Goal: Transaction & Acquisition: Purchase product/service

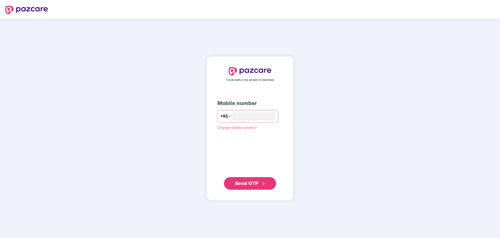
type input "**********"
click at [248, 181] on span "Send OTP" at bounding box center [246, 182] width 23 height 5
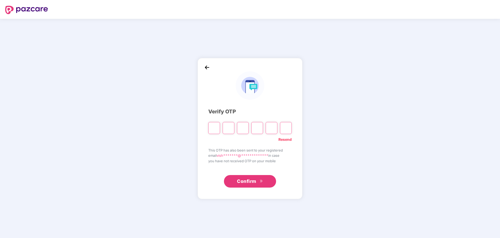
type input "*"
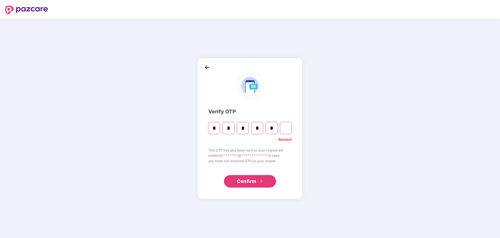
type input "*"
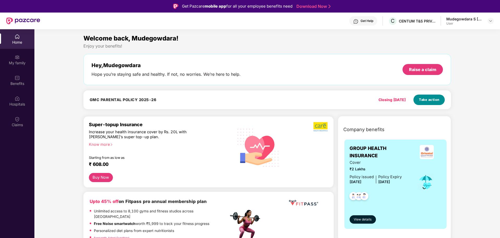
click at [426, 99] on span "Take action" at bounding box center [429, 99] width 21 height 5
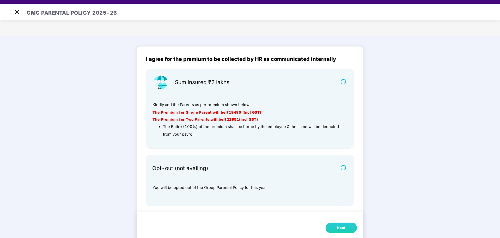
scroll to position [13, 0]
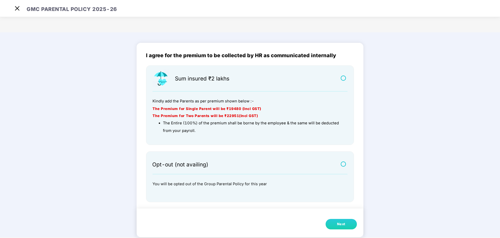
click at [340, 224] on div "Next" at bounding box center [341, 223] width 8 height 5
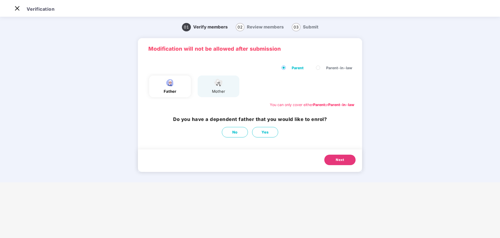
click at [211, 90] on div "mother" at bounding box center [219, 86] width 42 height 22
click at [233, 133] on span "No" at bounding box center [234, 132] width 5 height 6
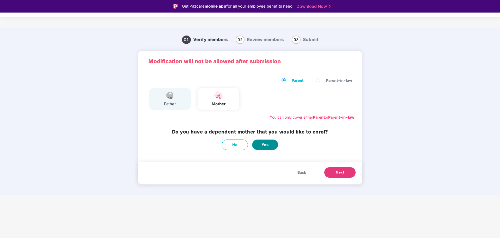
click at [267, 144] on span "Yes" at bounding box center [265, 145] width 7 height 6
select select "******"
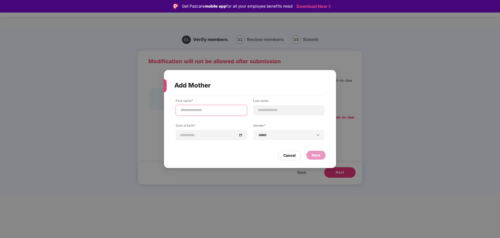
click at [197, 108] on input at bounding box center [211, 109] width 62 height 5
type input "*******"
type input "**********"
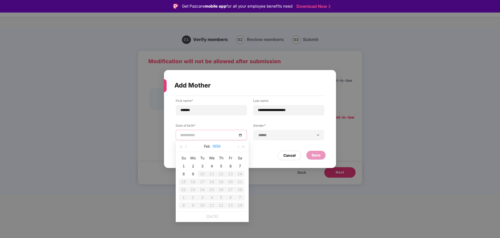
click at [219, 147] on button "1959" at bounding box center [216, 146] width 8 height 10
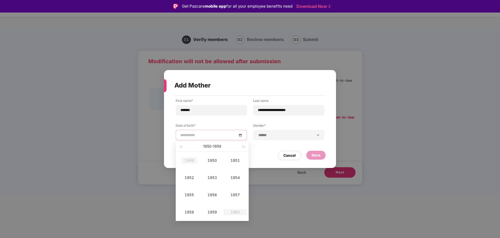
type input "**********"
click at [179, 146] on button "button" at bounding box center [181, 146] width 6 height 10
type input "**********"
click at [188, 211] on div "1948" at bounding box center [190, 212] width 16 height 6
type input "**********"
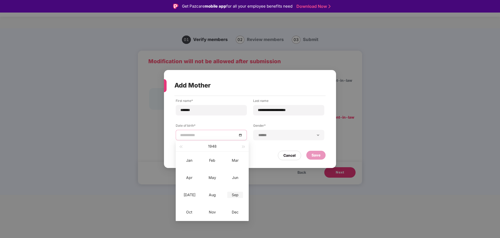
type input "**********"
click at [236, 194] on div "Sep" at bounding box center [235, 194] width 16 height 6
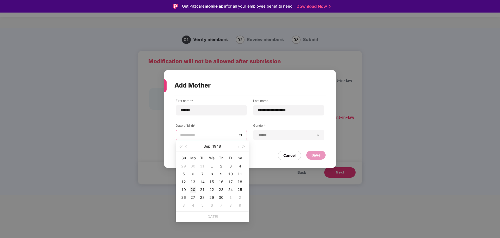
type input "**********"
click at [190, 189] on div "20" at bounding box center [193, 189] width 6 height 6
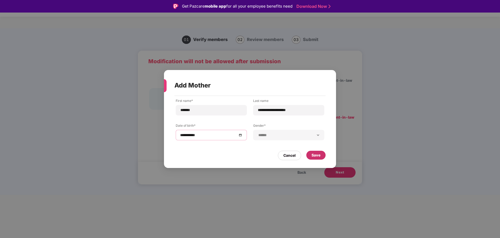
click at [316, 154] on div "Save" at bounding box center [316, 155] width 9 height 6
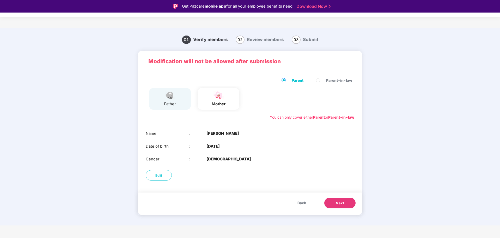
click at [341, 202] on span "Next" at bounding box center [340, 202] width 8 height 5
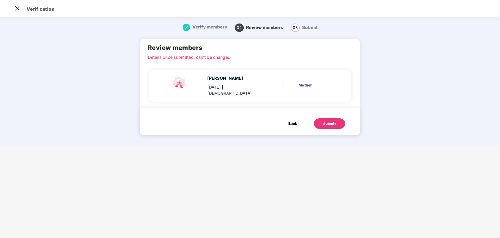
click at [329, 122] on div "Submit" at bounding box center [329, 123] width 13 height 5
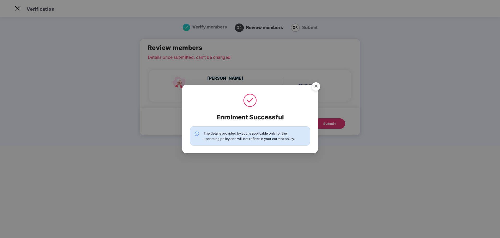
click at [318, 85] on img "Close" at bounding box center [316, 87] width 15 height 15
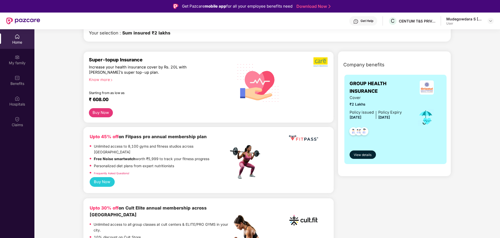
scroll to position [78, 0]
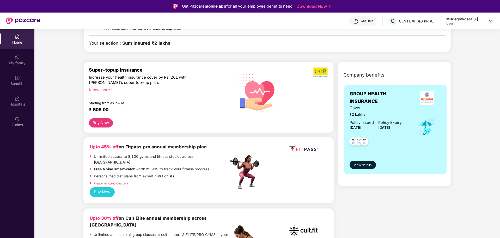
click at [99, 124] on button "Buy Now" at bounding box center [101, 122] width 24 height 9
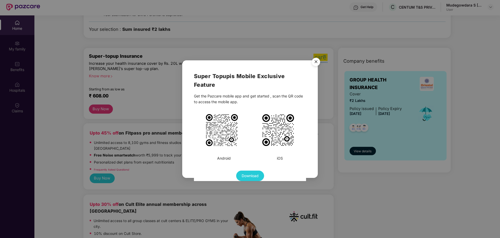
scroll to position [0, 0]
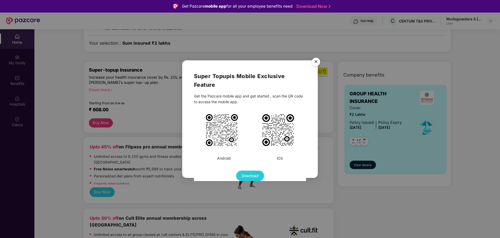
click at [251, 175] on span "Download" at bounding box center [250, 176] width 17 height 6
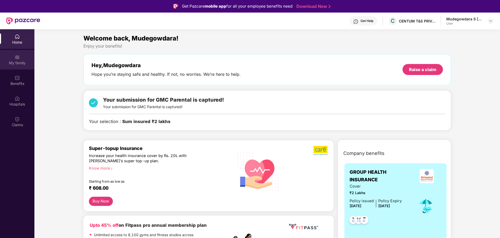
click at [16, 55] on img at bounding box center [17, 57] width 5 height 5
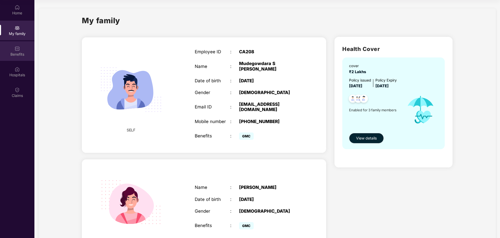
click at [17, 50] on img at bounding box center [17, 48] width 5 height 5
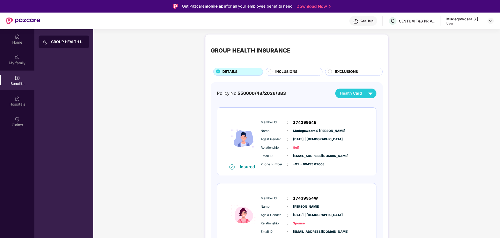
click at [271, 71] on circle at bounding box center [271, 71] width 4 height 4
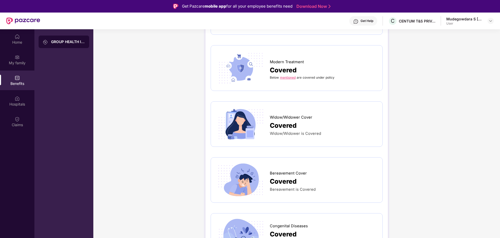
scroll to position [941, 0]
click at [18, 100] on img at bounding box center [17, 98] width 5 height 5
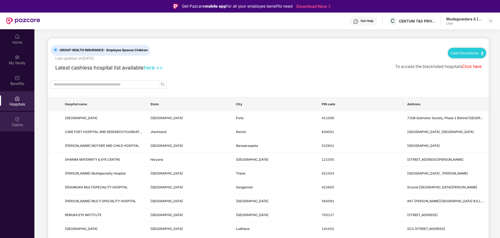
click at [19, 122] on div "Claims" at bounding box center [17, 124] width 34 height 5
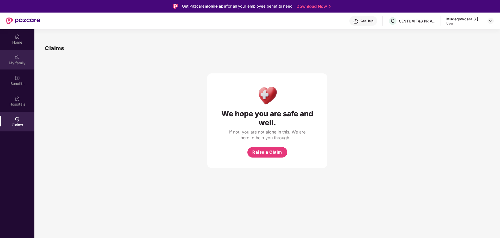
click at [12, 61] on div "My family" at bounding box center [17, 62] width 34 height 5
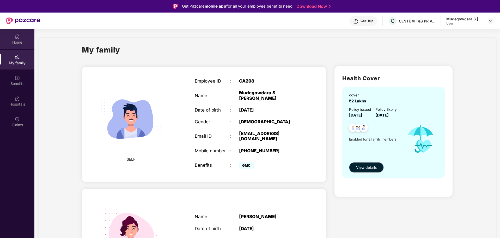
click at [17, 37] on img at bounding box center [17, 36] width 5 height 5
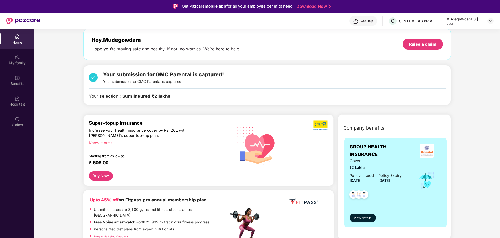
scroll to position [52, 0]
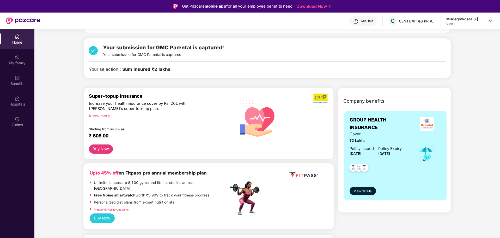
click at [102, 148] on button "Buy Now" at bounding box center [101, 148] width 24 height 9
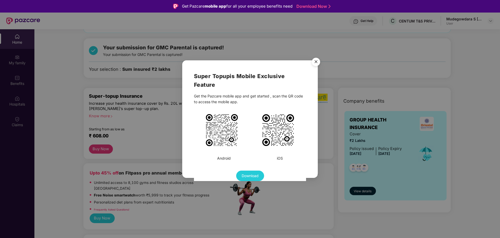
click at [315, 62] on img "Close" at bounding box center [316, 62] width 15 height 15
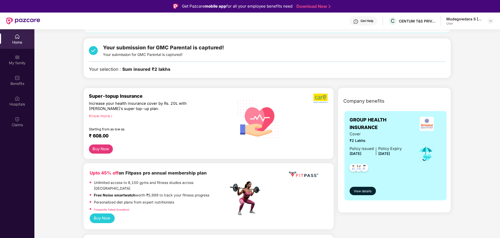
click at [102, 213] on button "Buy Now" at bounding box center [102, 218] width 25 height 10
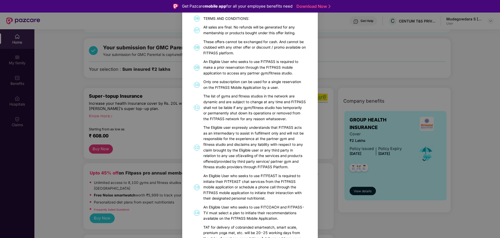
scroll to position [0, 0]
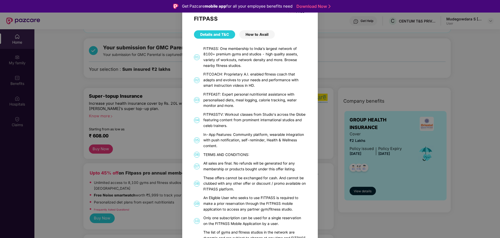
click at [364, 55] on div "FITPASS Details and T&C How to Avail 01 FITPASS: One membership to India’s larg…" at bounding box center [250, 119] width 500 height 238
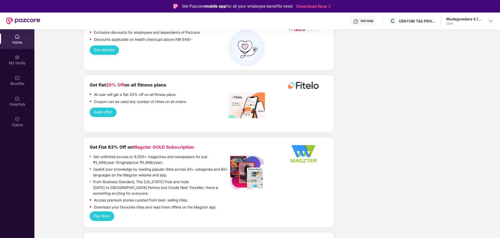
scroll to position [1160, 0]
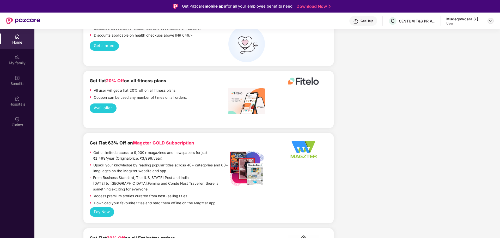
click at [490, 20] on img at bounding box center [491, 21] width 4 height 4
click at [441, 31] on div "Logout" at bounding box center [467, 33] width 68 height 10
